Goal: Task Accomplishment & Management: Manage account settings

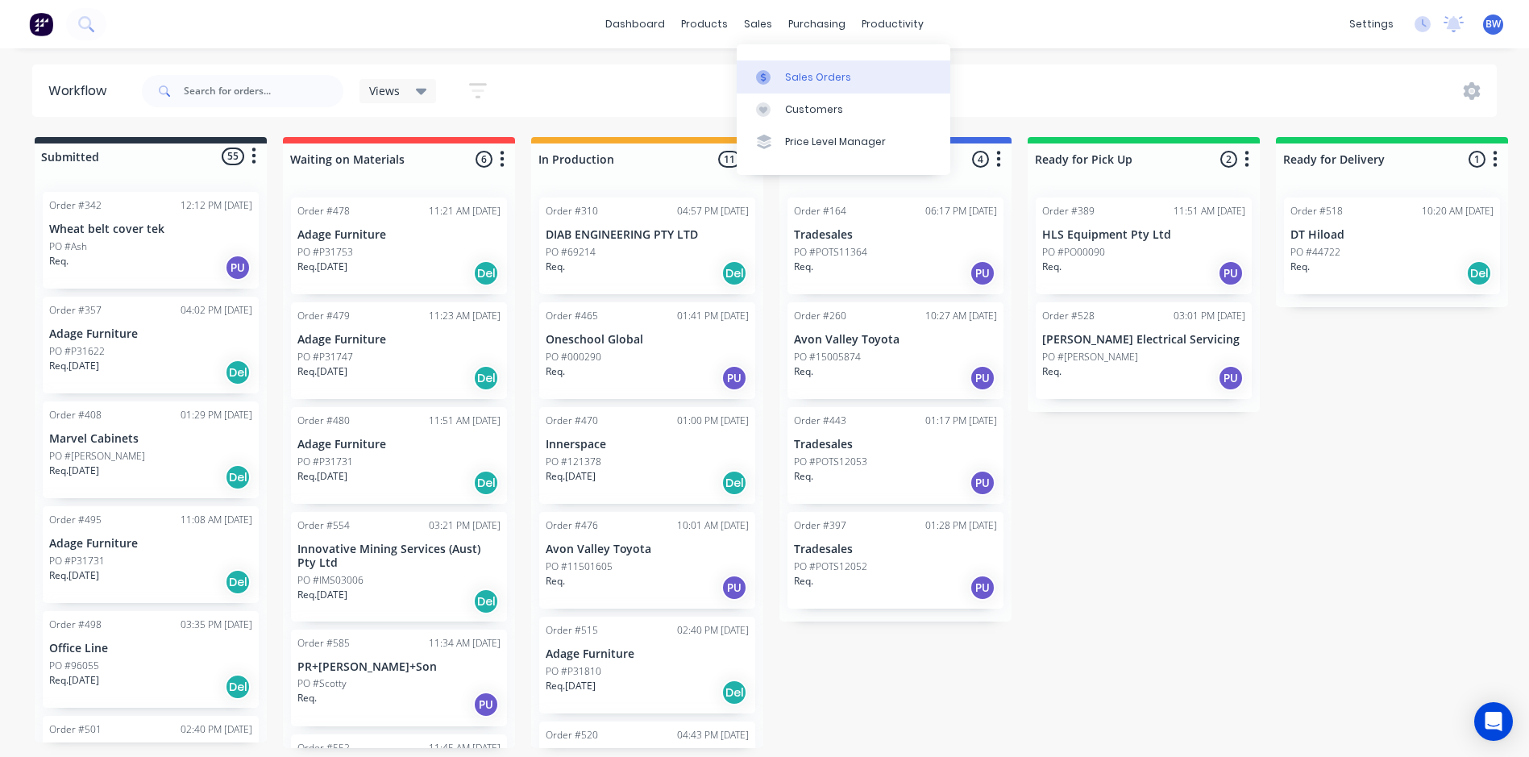
click at [780, 77] on div at bounding box center [768, 77] width 24 height 15
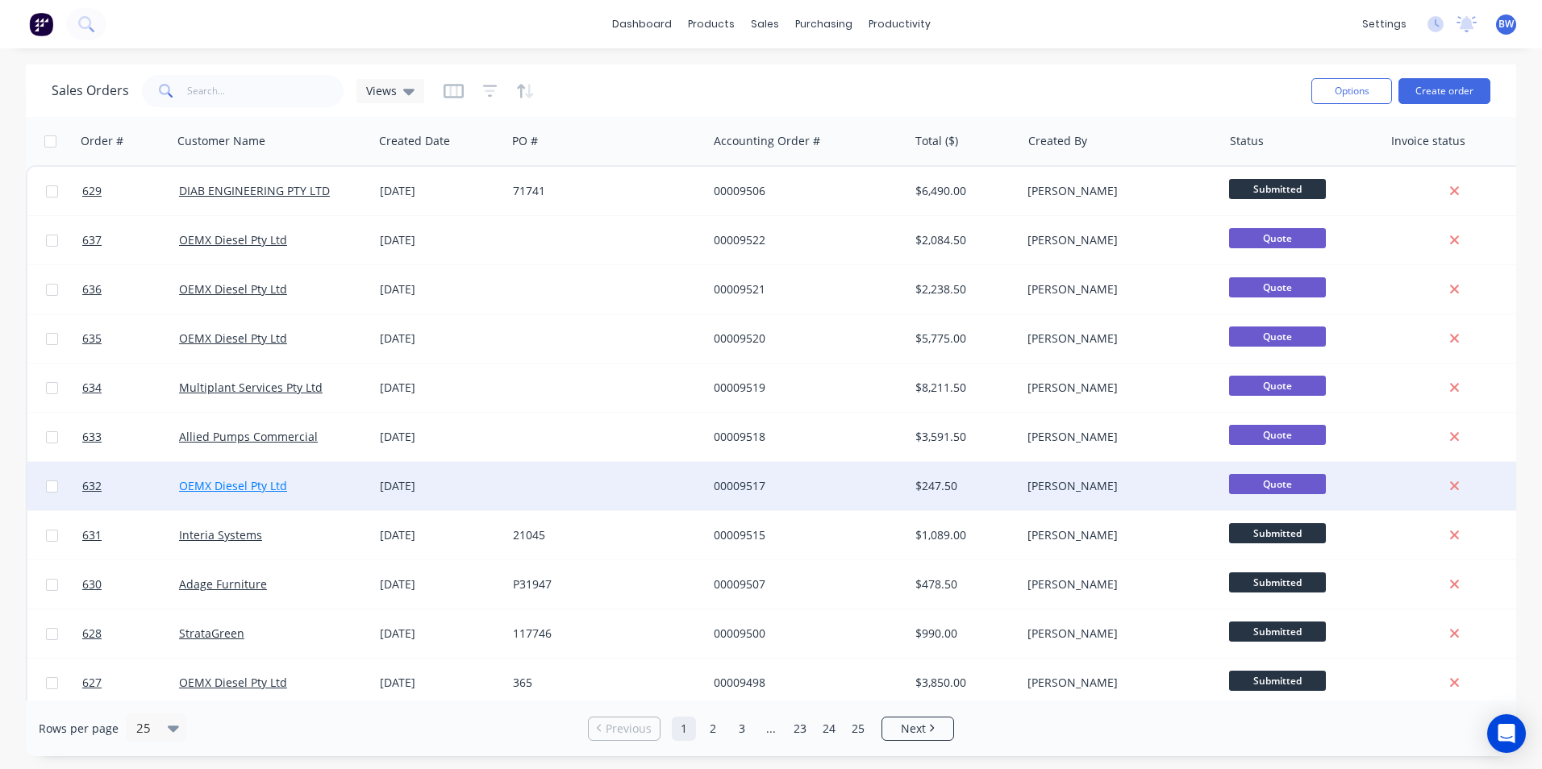
click at [256, 482] on link "OEMX Diesel Pty Ltd" at bounding box center [233, 485] width 108 height 15
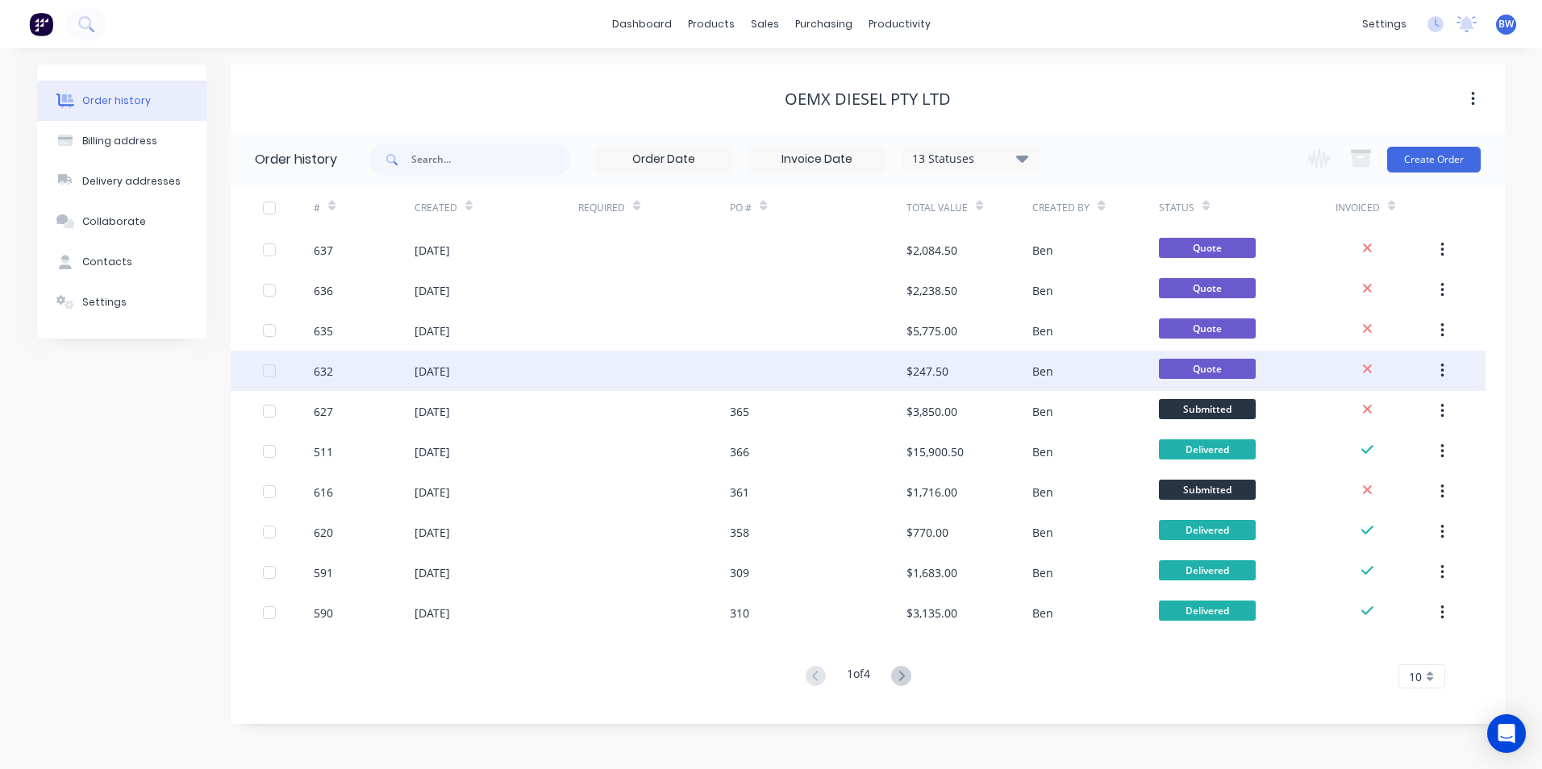
click at [722, 374] on div at bounding box center [654, 371] width 152 height 40
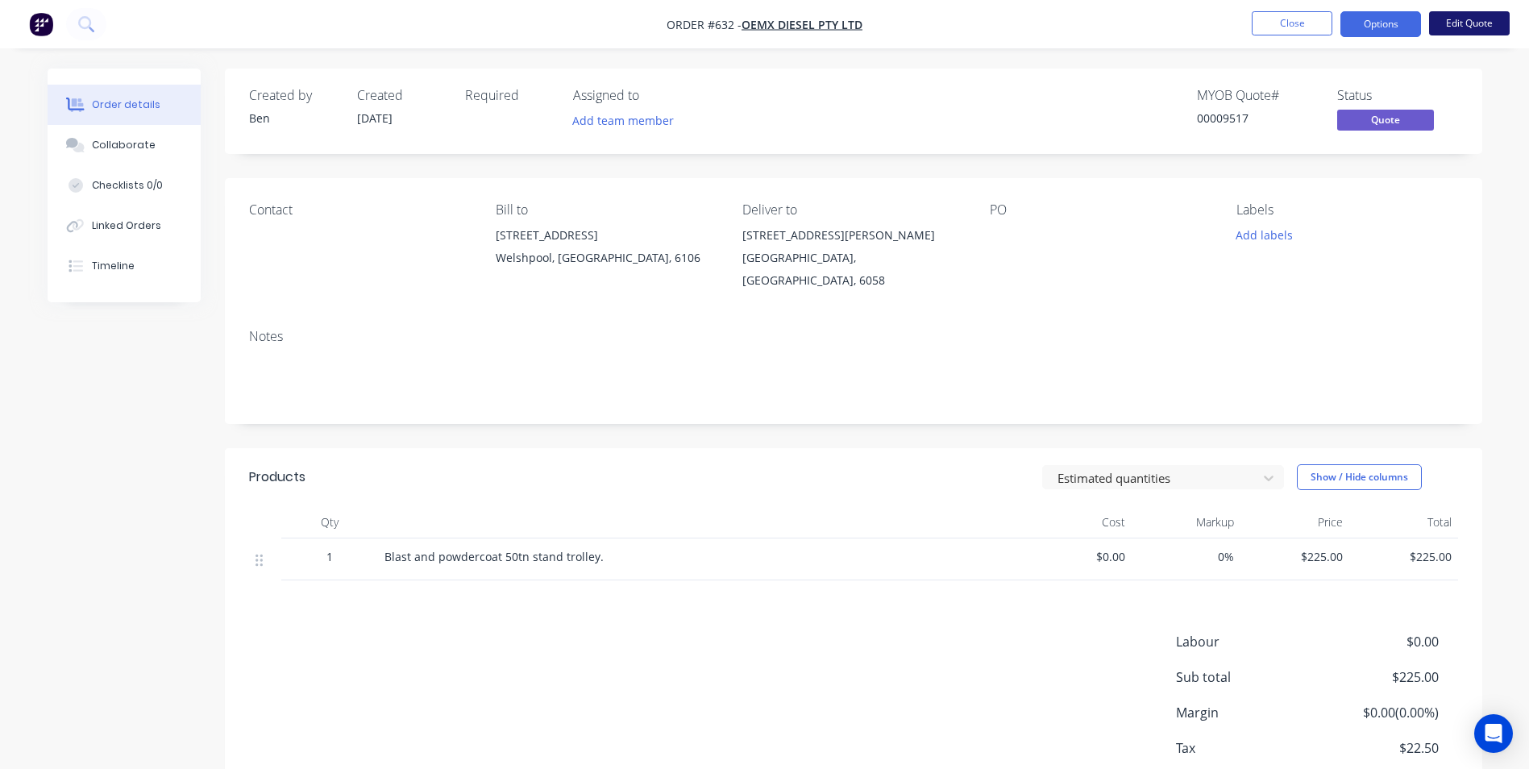
click at [1482, 29] on button "Edit Quote" at bounding box center [1469, 23] width 81 height 24
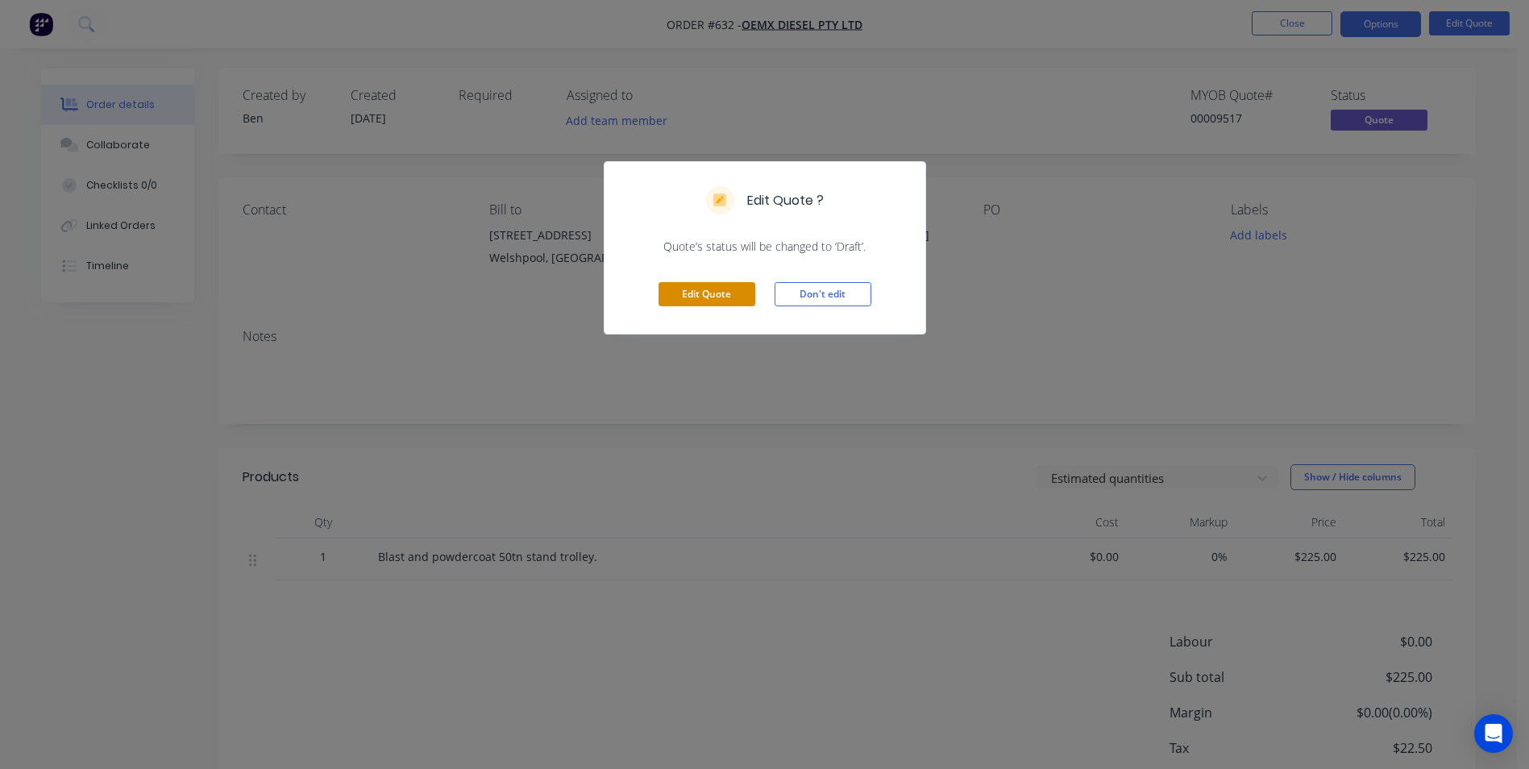
click at [705, 292] on button "Edit Quote" at bounding box center [707, 294] width 97 height 24
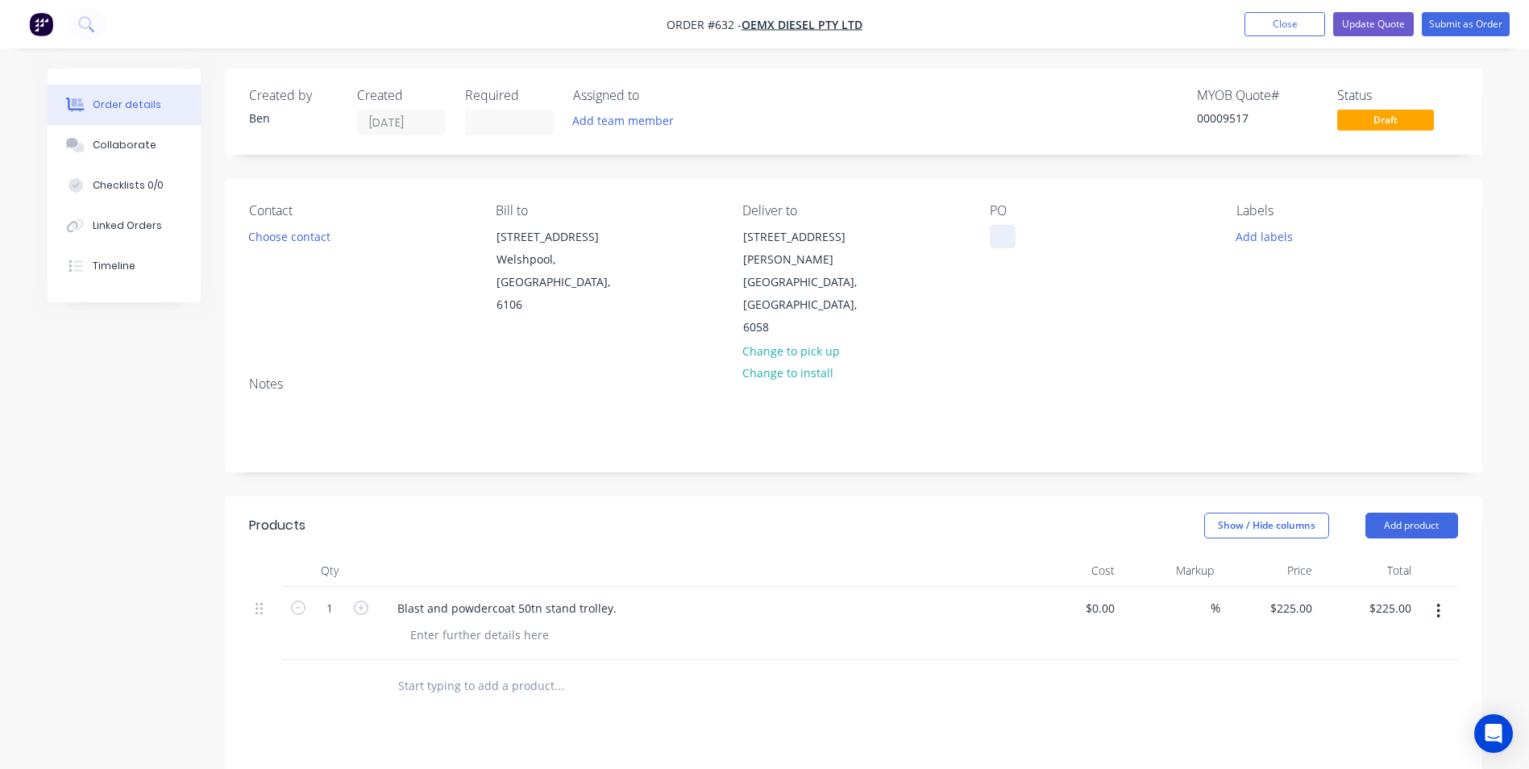
click at [1005, 235] on div at bounding box center [1003, 236] width 26 height 23
click at [1465, 24] on button "Submit as Order" at bounding box center [1466, 24] width 88 height 24
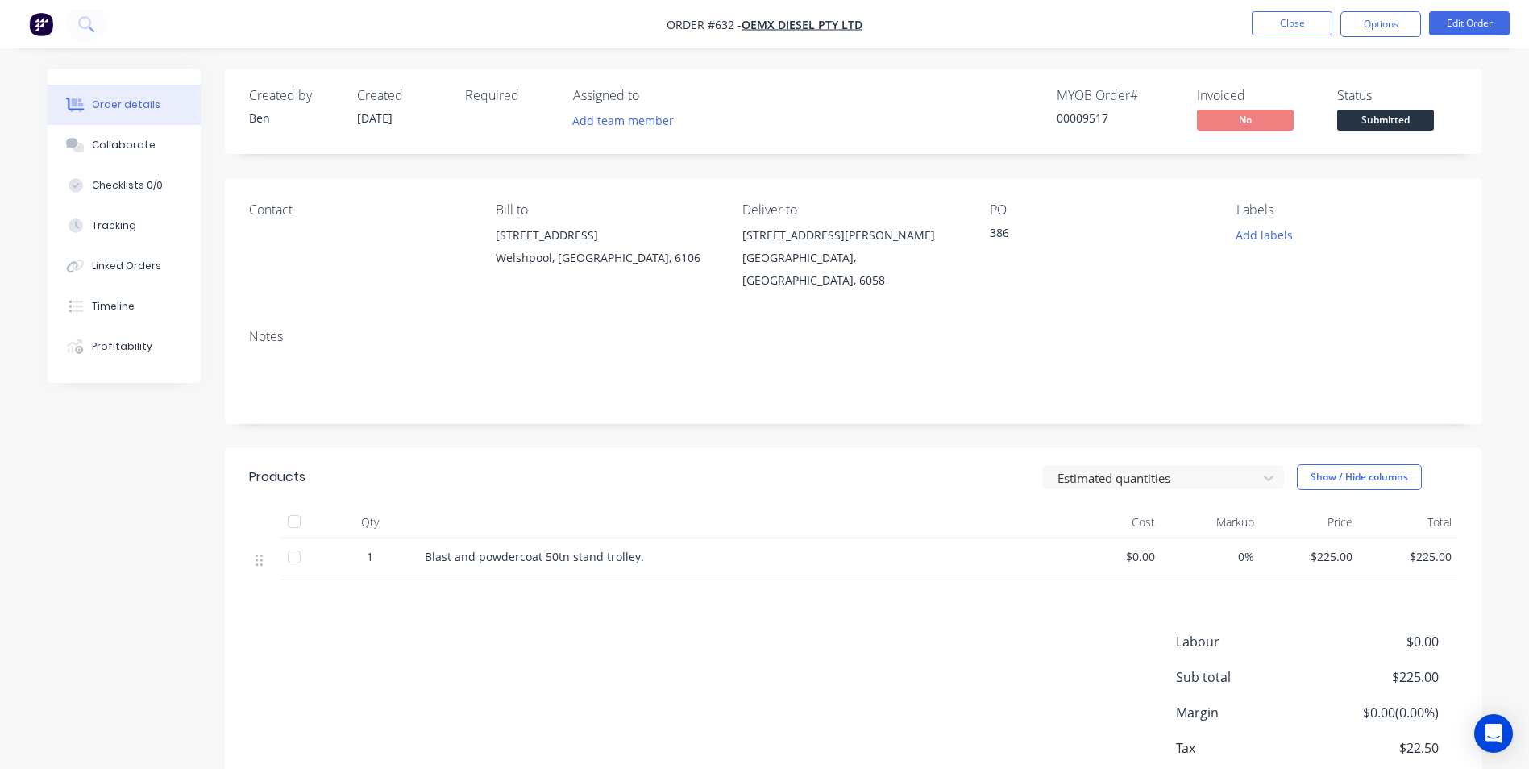
click at [1292, 27] on button "Close" at bounding box center [1292, 23] width 81 height 24
